Goal: Task Accomplishment & Management: Use online tool/utility

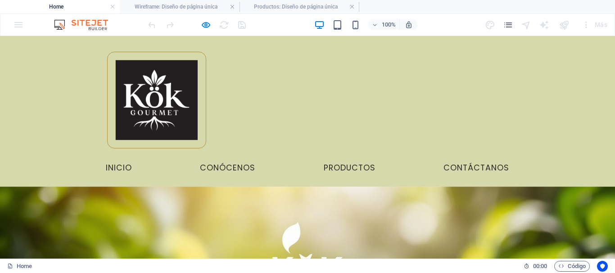
click at [214, 157] on ul "Inicio Conócenos Productos Contáctanos" at bounding box center [308, 168] width 418 height 23
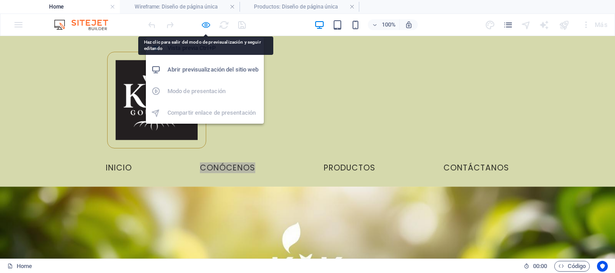
click at [203, 22] on icon "button" at bounding box center [206, 25] width 10 height 10
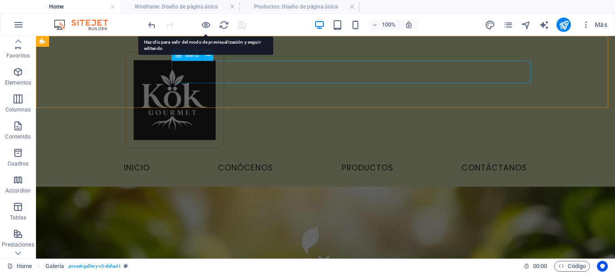
click at [300, 157] on nav "Inicio Conócenos Productos Contáctanos" at bounding box center [326, 168] width 418 height 23
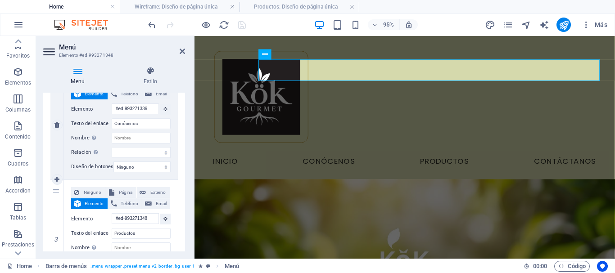
scroll to position [270, 0]
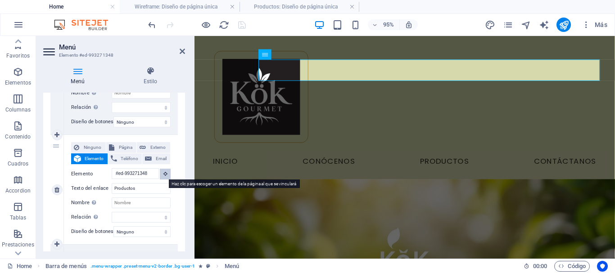
click at [166, 173] on button at bounding box center [165, 174] width 11 height 11
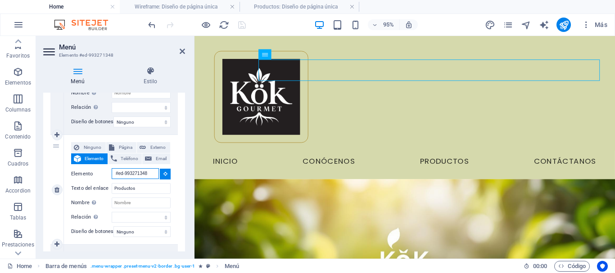
click at [148, 173] on input "#ed-993271348" at bounding box center [135, 173] width 47 height 11
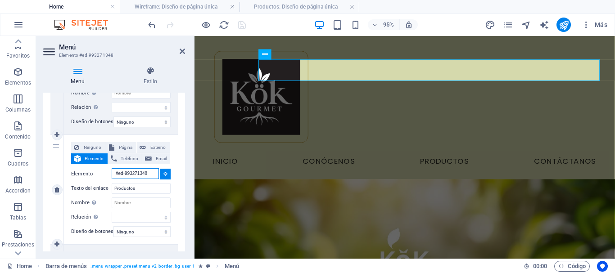
drag, startPoint x: 150, startPoint y: 173, endPoint x: 99, endPoint y: 174, distance: 50.9
click at [99, 174] on div "Elemento #ed-993271348" at bounding box center [120, 173] width 99 height 11
click at [117, 173] on input "#ed-993271348" at bounding box center [135, 173] width 47 height 11
click at [115, 172] on input "#ed-993271348" at bounding box center [135, 173] width 47 height 11
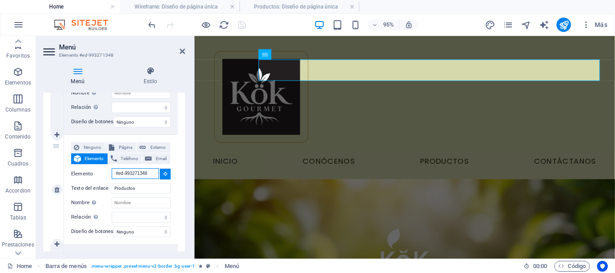
scroll to position [0, 1]
drag, startPoint x: 115, startPoint y: 172, endPoint x: 186, endPoint y: 173, distance: 70.7
click at [186, 173] on div "Menú Estilo Menú Automático Personalizado Crear elementos de menú personalizado…" at bounding box center [114, 158] width 156 height 199
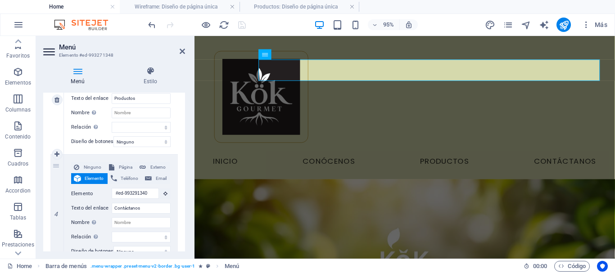
scroll to position [315, 0]
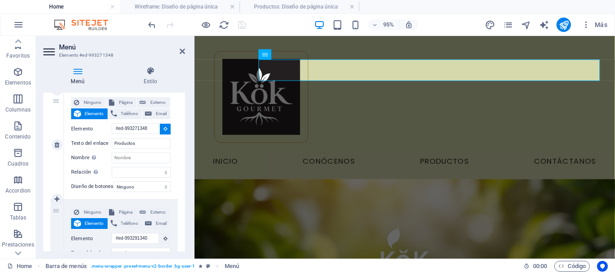
click at [143, 166] on div "Ninguno Página Externo Elemento Teléfono Email Página Home Legal Notice Privacy…" at bounding box center [120, 137] width 99 height 81
click at [143, 167] on select "alternativo autor marcador externo ayuda licencia siguiente nofollow noreferrer…" at bounding box center [141, 172] width 59 height 11
click at [127, 185] on select "Ninguno Predeterminado Principal Secundario" at bounding box center [141, 186] width 57 height 11
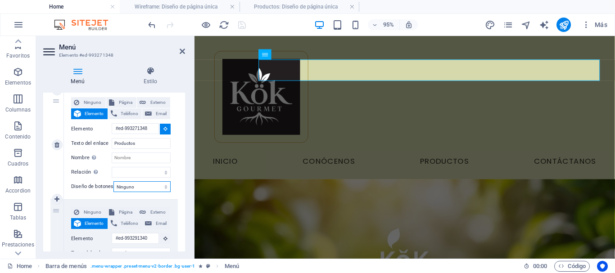
click at [127, 185] on select "Ninguno Predeterminado Principal Secundario" at bounding box center [141, 186] width 57 height 11
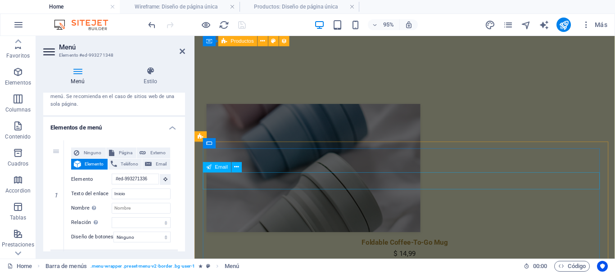
scroll to position [563, 0]
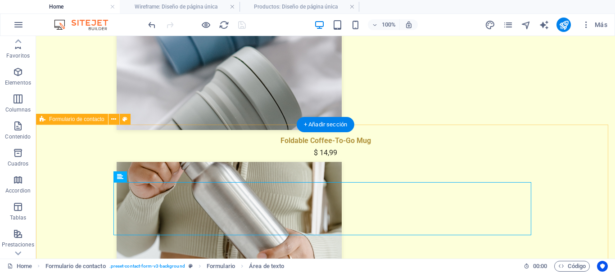
scroll to position [574, 0]
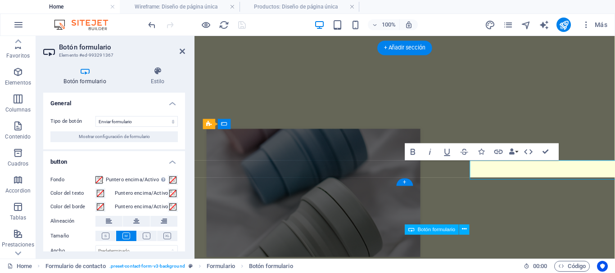
scroll to position [560, 0]
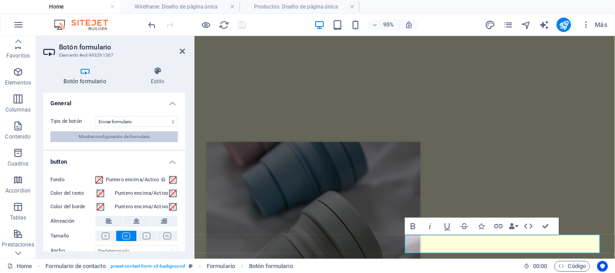
click at [134, 138] on span "Mostrar configuración de formulario" at bounding box center [114, 136] width 71 height 11
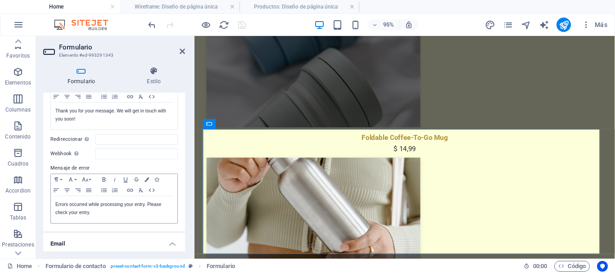
scroll to position [0, 0]
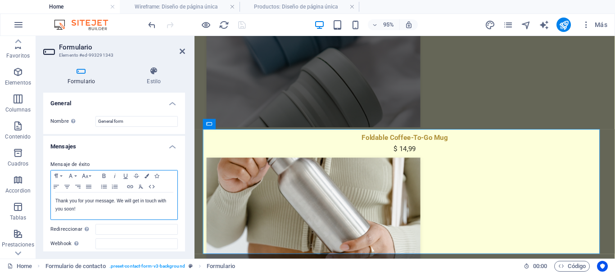
click at [72, 210] on p "Thank you for your message. We will get in touch with you soon!" at bounding box center [113, 205] width 117 height 16
click at [74, 210] on p "Thank you for your message. We will get in touch with you soon!" at bounding box center [113, 205] width 117 height 16
drag, startPoint x: 74, startPoint y: 210, endPoint x: 54, endPoint y: 199, distance: 22.2
click at [54, 199] on div "Thank you for your message. We will get in touch with you soon!" at bounding box center [114, 206] width 126 height 27
click at [122, 205] on p "Gracias por interesarse en Kök, nos contactaremos muy pronto con usted!" at bounding box center [113, 205] width 117 height 16
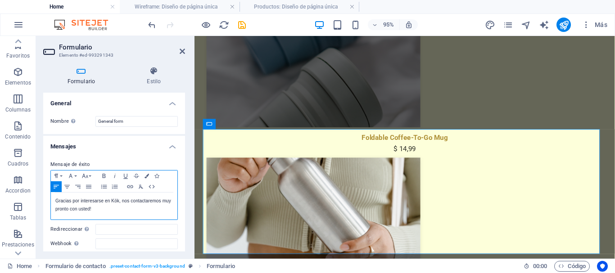
click at [120, 203] on p "Gracias por interesarse en Kök, nos contactaremos muy pronto con usted!" at bounding box center [113, 205] width 117 height 16
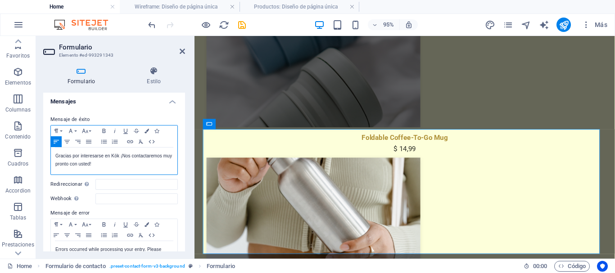
scroll to position [90, 0]
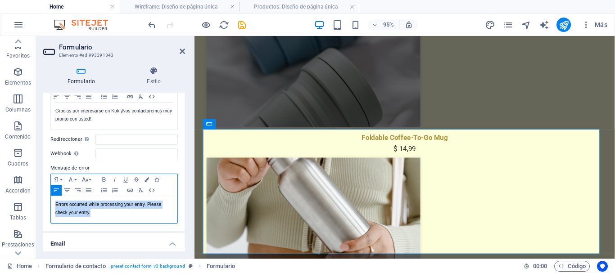
drag, startPoint x: 92, startPoint y: 211, endPoint x: 48, endPoint y: 204, distance: 44.2
click at [48, 204] on div "Mensaje de éxito Paragraph Format Normal Heading 1 Heading 2 Heading 3 Heading …" at bounding box center [114, 146] width 142 height 169
click at [87, 204] on p "[PERSON_NAME] salió mal, por favor, inténtelo de nuevo." at bounding box center [113, 209] width 117 height 16
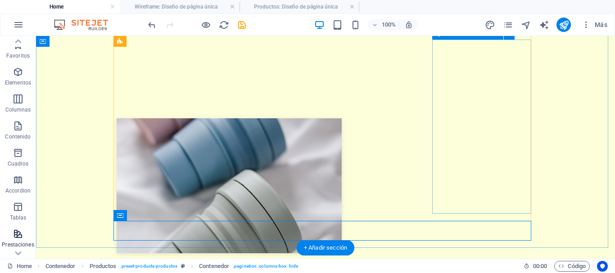
scroll to position [349, 0]
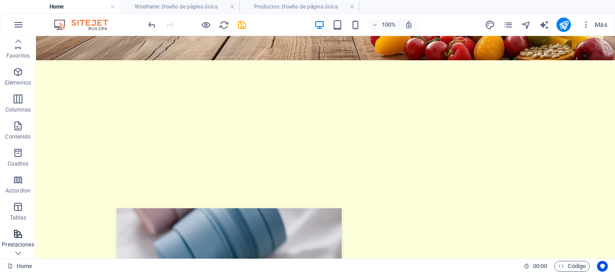
click at [21, 229] on span "Prestaciones" at bounding box center [18, 240] width 36 height 22
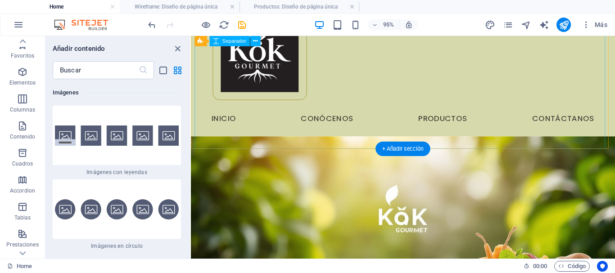
scroll to position [225, 0]
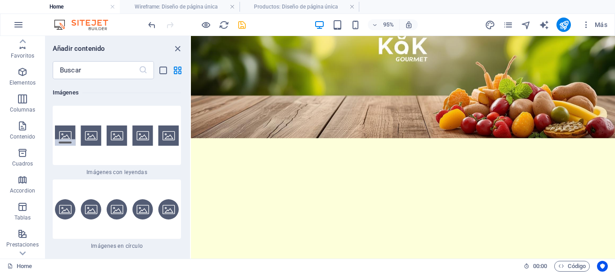
click at [241, 26] on icon "save" at bounding box center [242, 25] width 10 height 10
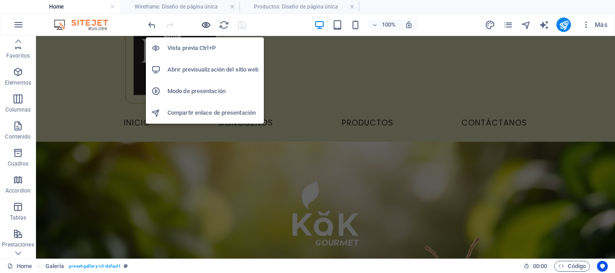
click at [206, 26] on icon "button" at bounding box center [206, 25] width 10 height 10
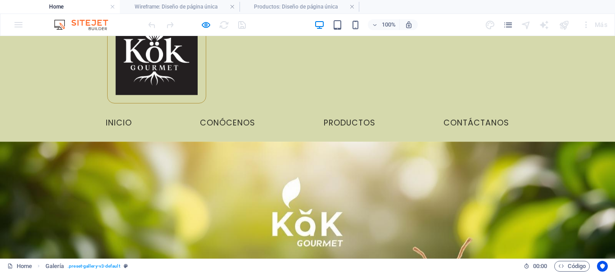
scroll to position [0, 0]
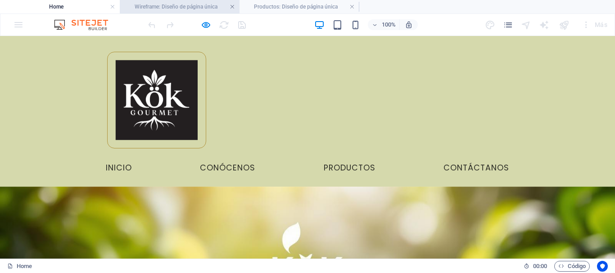
click at [234, 7] on link at bounding box center [232, 7] width 5 height 9
click at [160, 9] on h4 "Productos: Diseño de página única" at bounding box center [180, 7] width 120 height 10
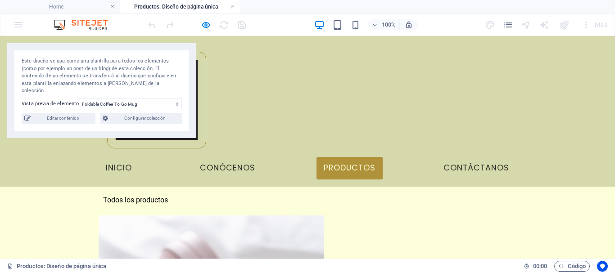
click at [220, 89] on div "Menu Inicio Conócenos Productos Contáctanos" at bounding box center [307, 111] width 615 height 151
click at [238, 94] on div "Menu Inicio Conócenos Productos Contáctanos" at bounding box center [307, 111] width 615 height 151
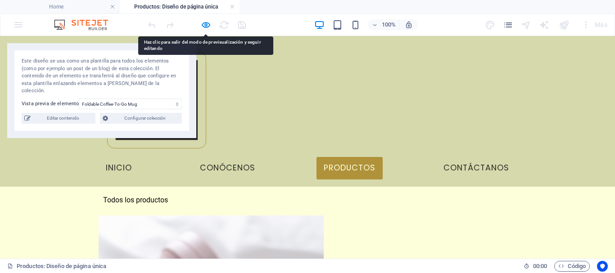
drag, startPoint x: 343, startPoint y: 75, endPoint x: 297, endPoint y: 97, distance: 51.1
click at [297, 97] on div "Menu Inicio Conócenos Productos Contáctanos" at bounding box center [307, 111] width 615 height 151
click at [358, 157] on link "Productos" at bounding box center [349, 168] width 66 height 23
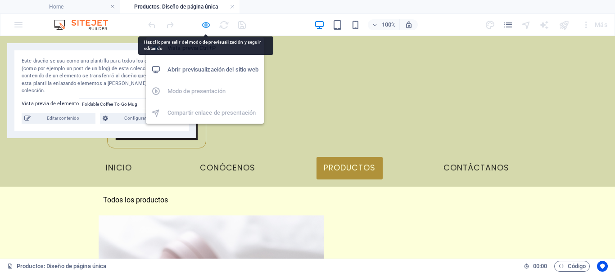
drag, startPoint x: 358, startPoint y: 34, endPoint x: 205, endPoint y: 26, distance: 152.8
click at [205, 26] on icon "button" at bounding box center [206, 25] width 10 height 10
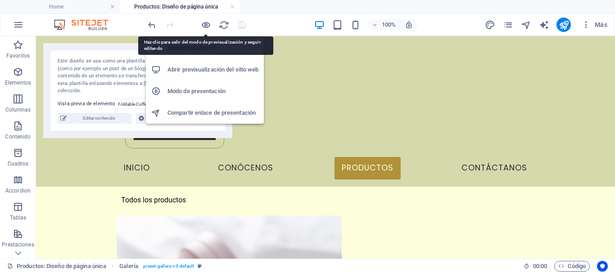
click at [199, 72] on h6 "Abrir previsualización del sitio web" at bounding box center [212, 69] width 91 height 11
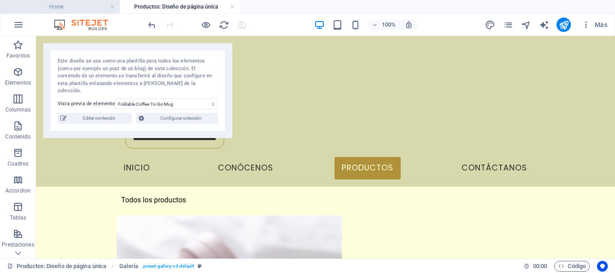
click at [75, 4] on h4 "Home" at bounding box center [60, 7] width 120 height 10
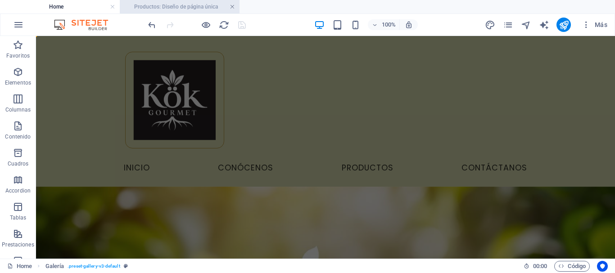
click at [231, 4] on link at bounding box center [232, 7] width 5 height 9
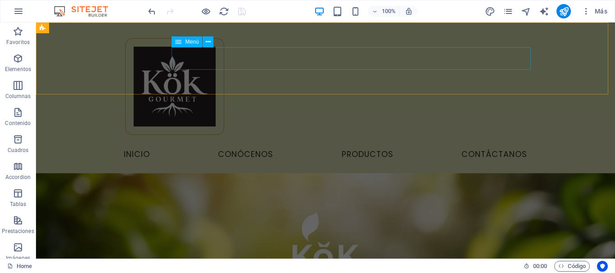
click at [275, 144] on nav "Inicio Conócenos Productos Contáctanos" at bounding box center [326, 155] width 418 height 23
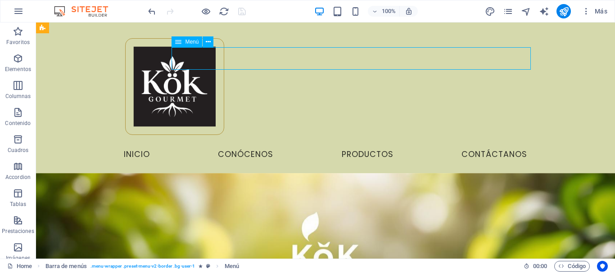
click at [275, 144] on nav "Inicio Conócenos Productos Contáctanos" at bounding box center [326, 155] width 418 height 23
drag, startPoint x: 275, startPoint y: 59, endPoint x: 60, endPoint y: 115, distance: 221.8
click at [275, 144] on nav "Inicio Conócenos Productos Contáctanos" at bounding box center [326, 155] width 418 height 23
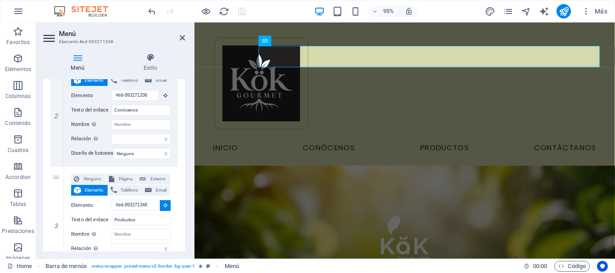
scroll to position [270, 0]
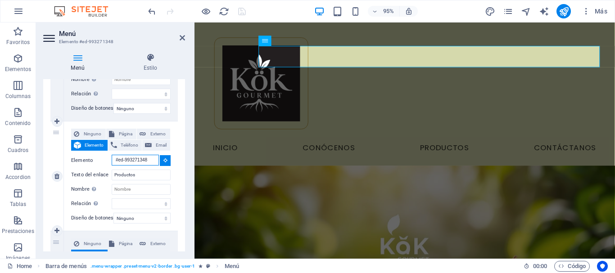
click at [144, 161] on input "#ed-993271348" at bounding box center [135, 160] width 47 height 11
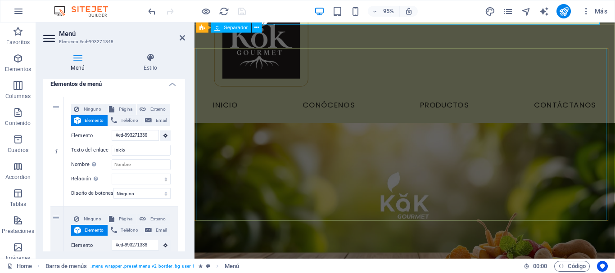
scroll to position [0, 0]
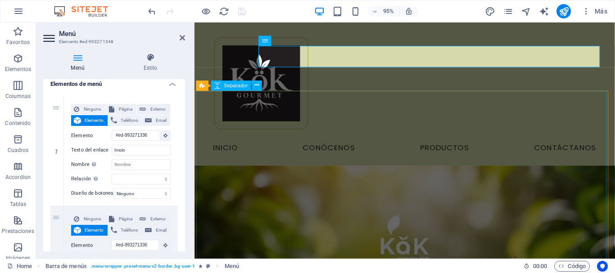
drag, startPoint x: 452, startPoint y: 169, endPoint x: 418, endPoint y: 102, distance: 75.1
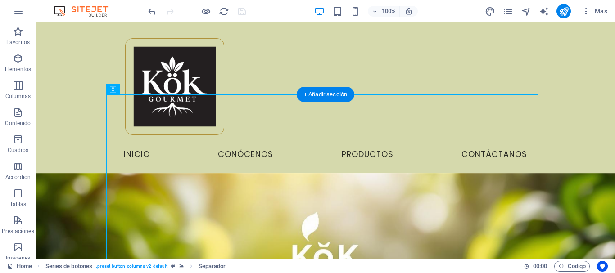
click at [62, 173] on figure at bounding box center [325, 264] width 579 height 182
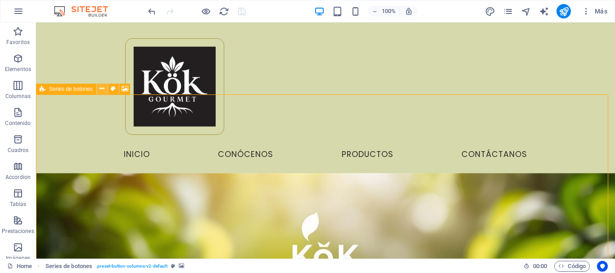
click at [101, 87] on icon at bounding box center [101, 88] width 5 height 9
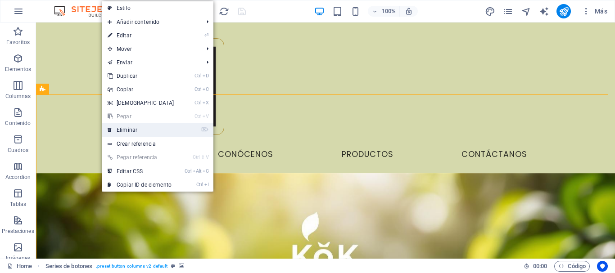
click at [119, 132] on link "⌦ Eliminar" at bounding box center [140, 130] width 77 height 14
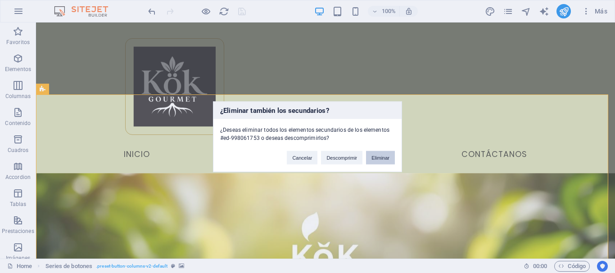
click at [387, 160] on button "Eliminar" at bounding box center [380, 158] width 29 height 14
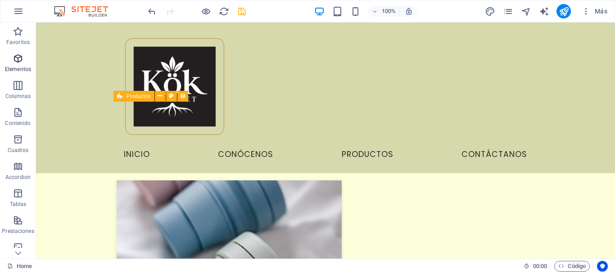
click at [14, 63] on icon "button" at bounding box center [18, 58] width 11 height 11
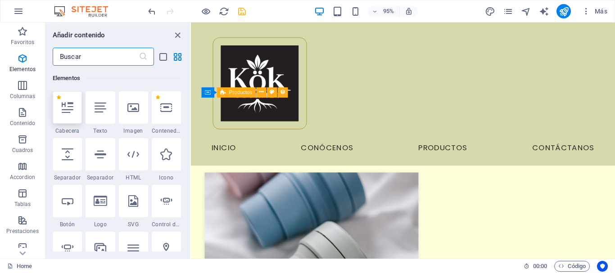
scroll to position [125, 0]
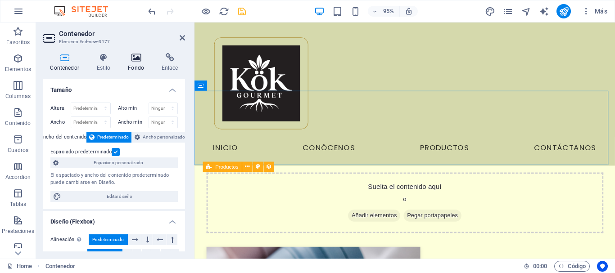
click at [139, 56] on icon at bounding box center [136, 57] width 30 height 9
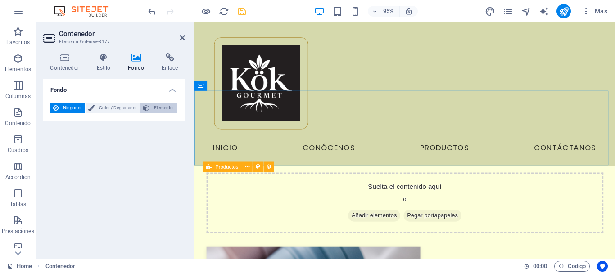
click at [153, 105] on span "Elemento" at bounding box center [163, 108] width 23 height 11
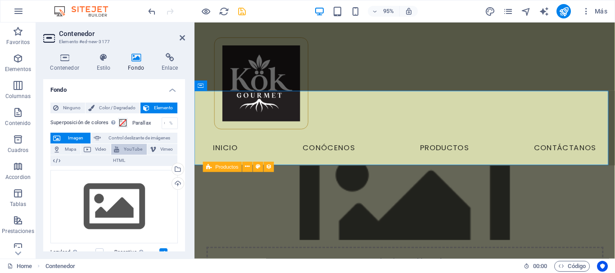
scroll to position [45, 0]
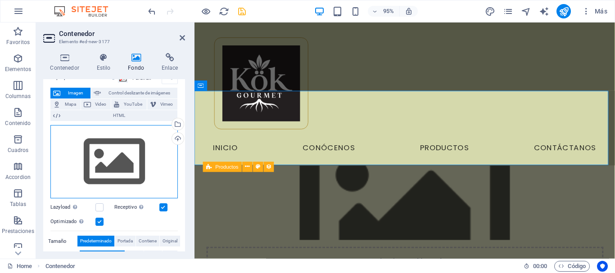
click at [146, 153] on div "Arrastra archivos aquí, haz clic para escoger archivos o selecciona archivos de…" at bounding box center [113, 162] width 127 height 74
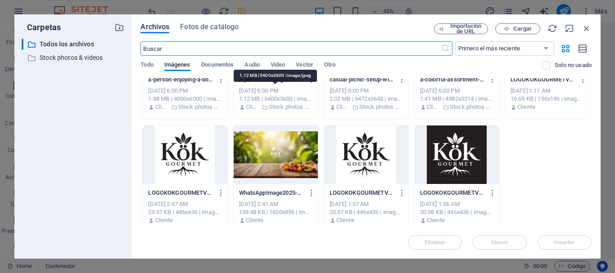
scroll to position [187, 0]
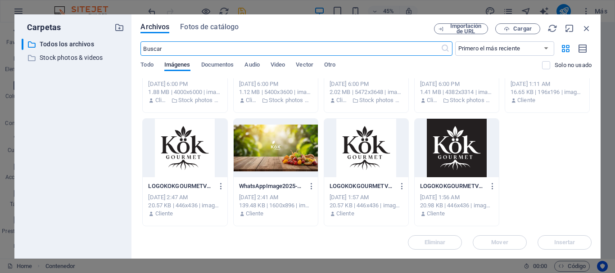
click at [271, 142] on div at bounding box center [276, 148] width 84 height 59
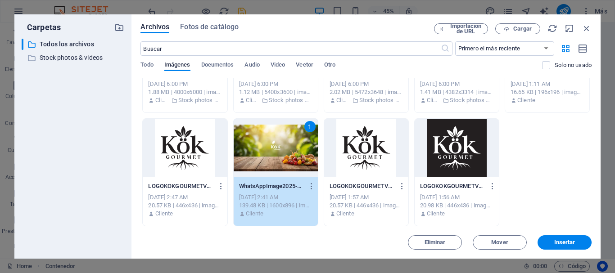
drag, startPoint x: 271, startPoint y: 142, endPoint x: 218, endPoint y: 147, distance: 53.3
click at [271, 142] on div "1" at bounding box center [276, 148] width 84 height 59
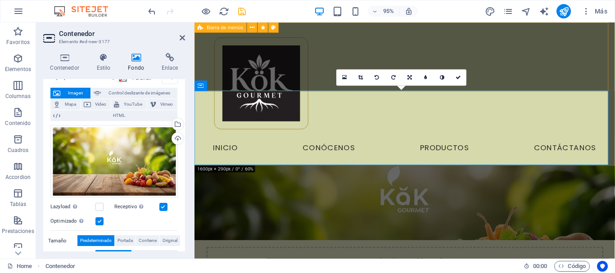
click at [297, 83] on div "Menu Inicio Conócenos Productos Contáctanos" at bounding box center [415, 98] width 442 height 151
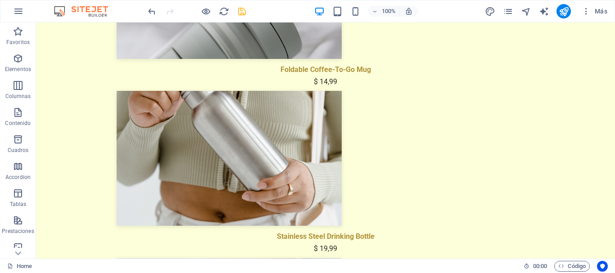
scroll to position [86, 0]
